Goal: Navigation & Orientation: Find specific page/section

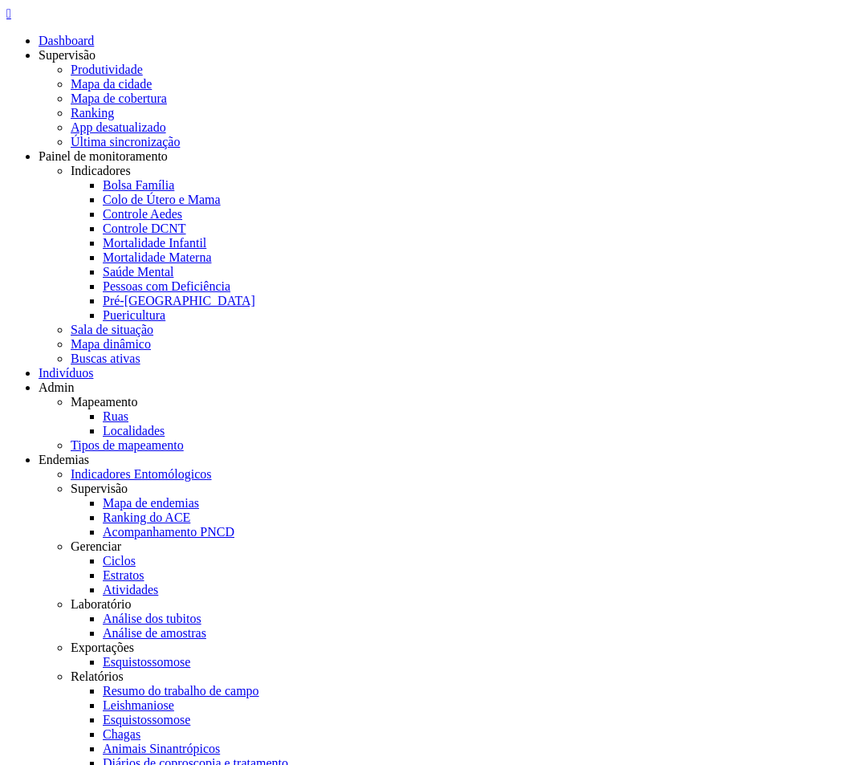
click at [836, 28] on header " Dashboard Supervisão Produtividade Mapa da cidade Mapa de cobertura Ranking A…" at bounding box center [424, 586] width 837 height 1161
